Goal: Transaction & Acquisition: Register for event/course

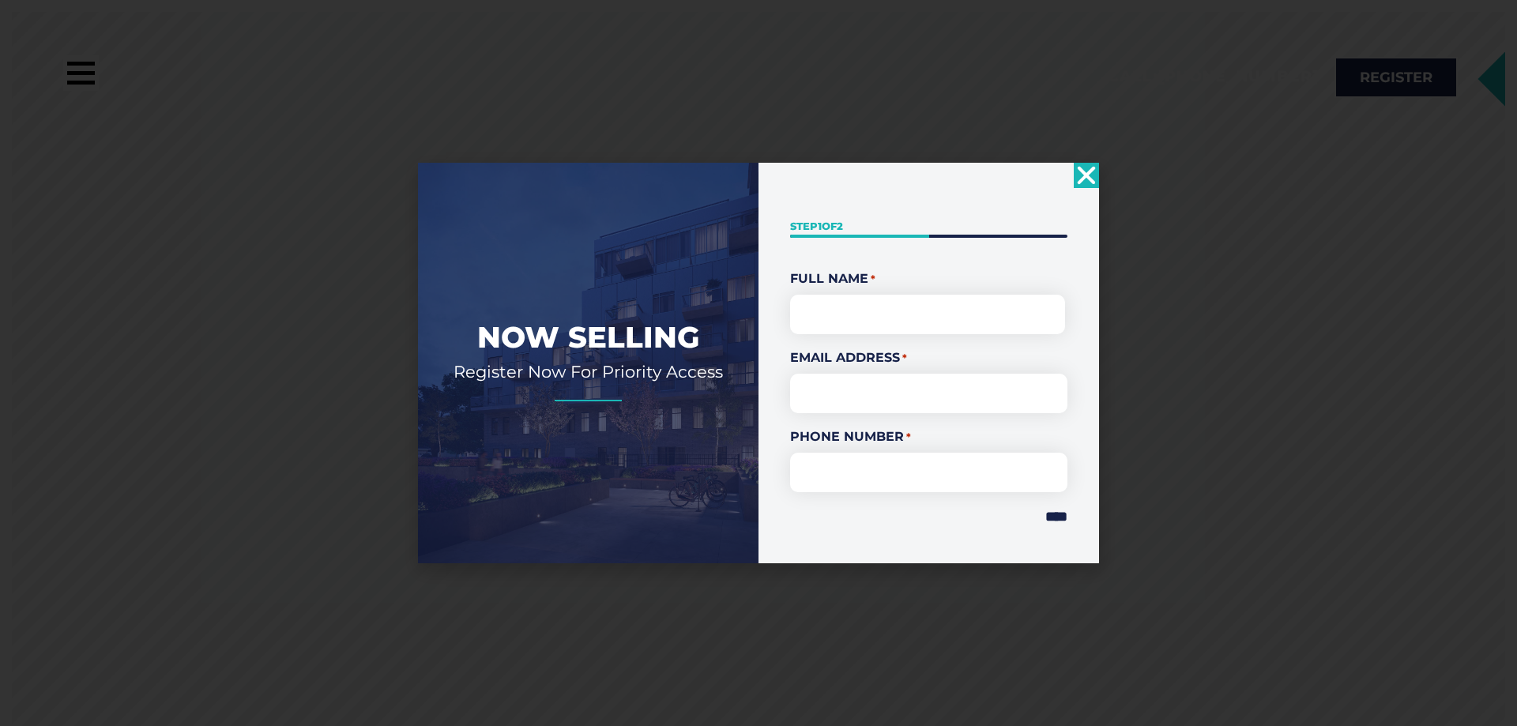
click at [1093, 180] on use "Close" at bounding box center [1087, 175] width 18 height 18
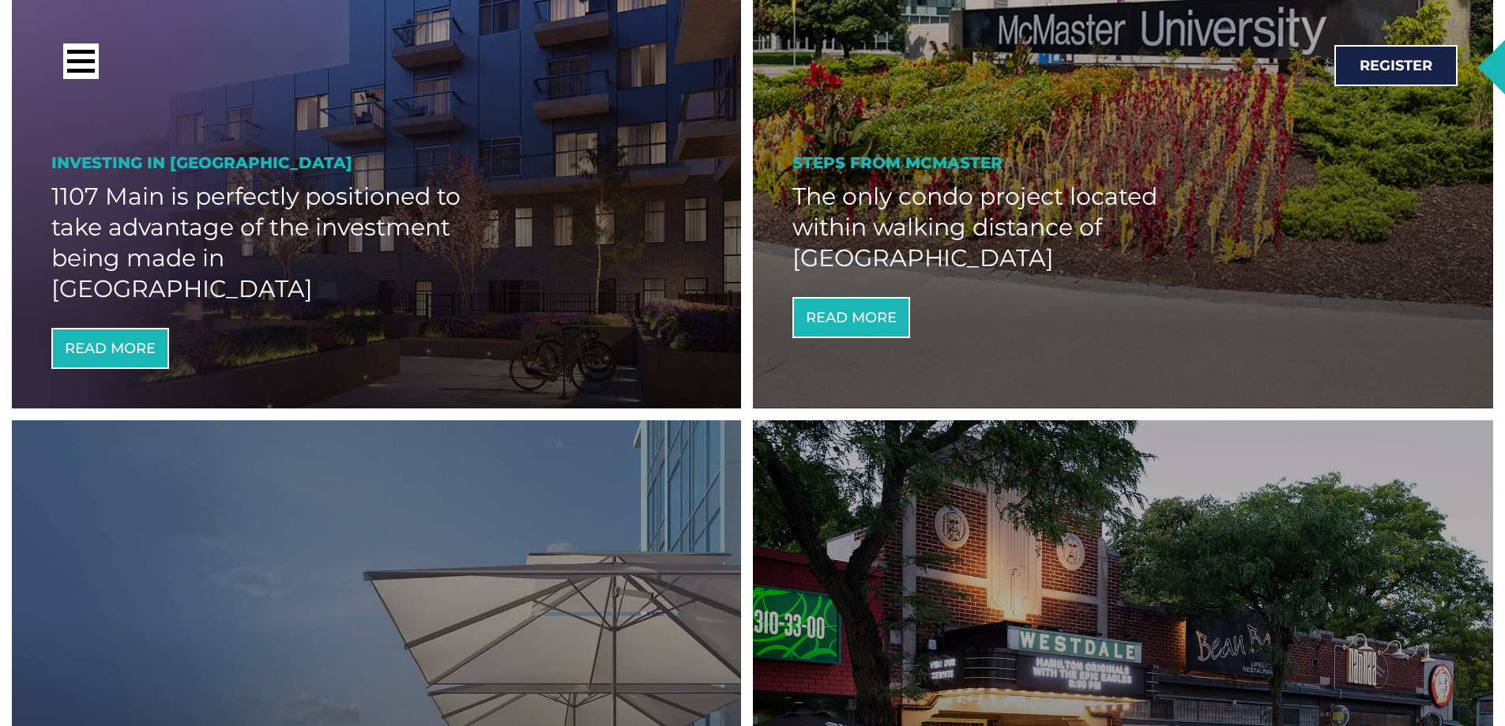
scroll to position [1185, 0]
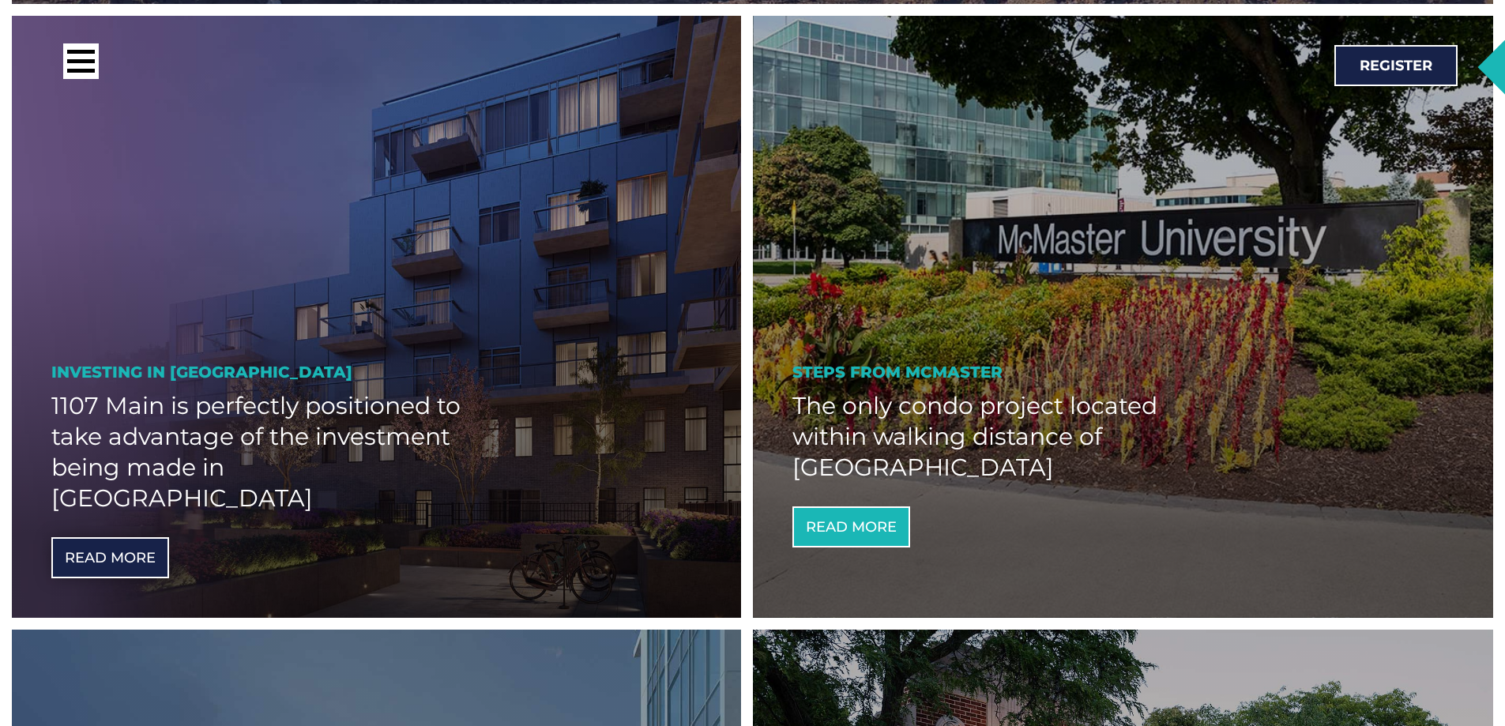
click at [111, 551] on span "Read More" at bounding box center [110, 558] width 91 height 14
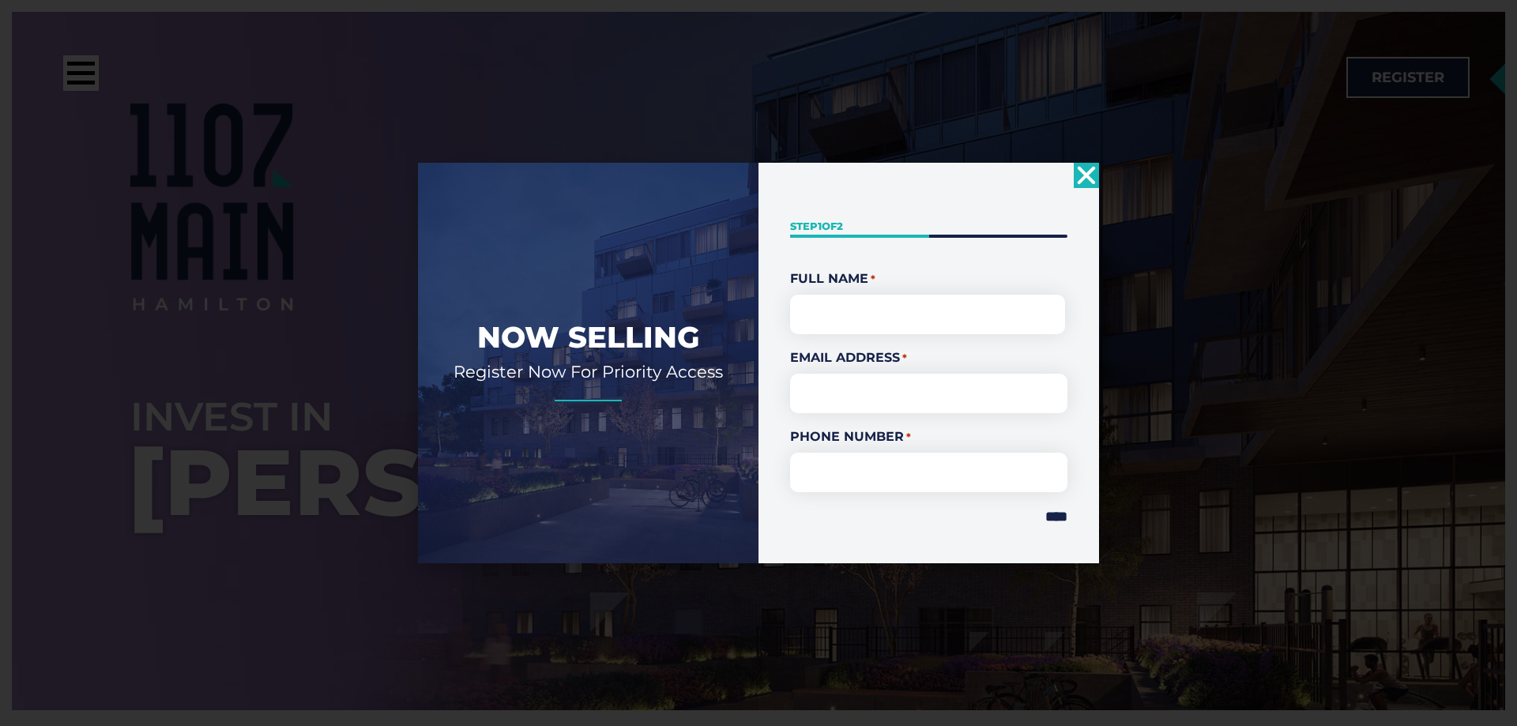
click at [1101, 166] on div "Now Selling Register Now For Priority Access " * " indicates required fields St…" at bounding box center [758, 363] width 1517 height 726
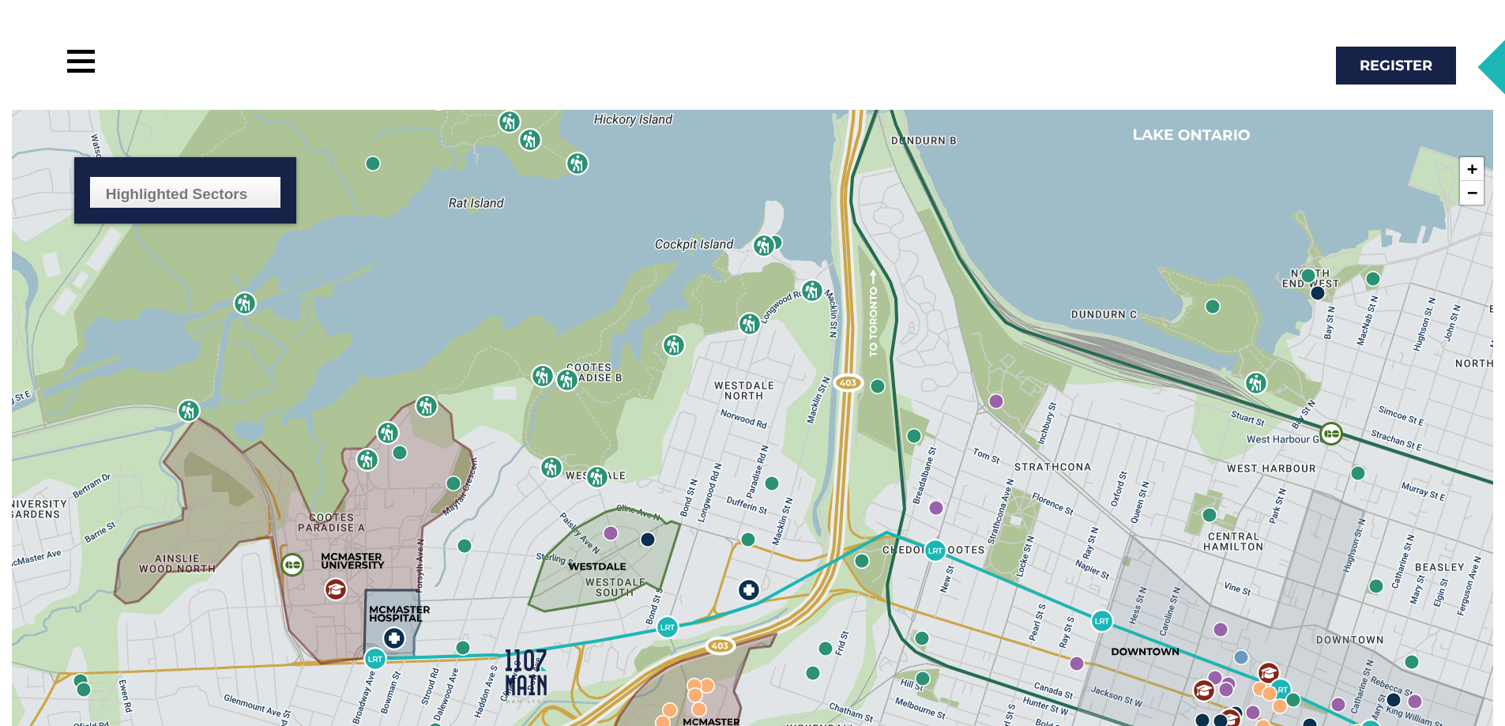
scroll to position [1817, 0]
